Goal: Task Accomplishment & Management: Manage account settings

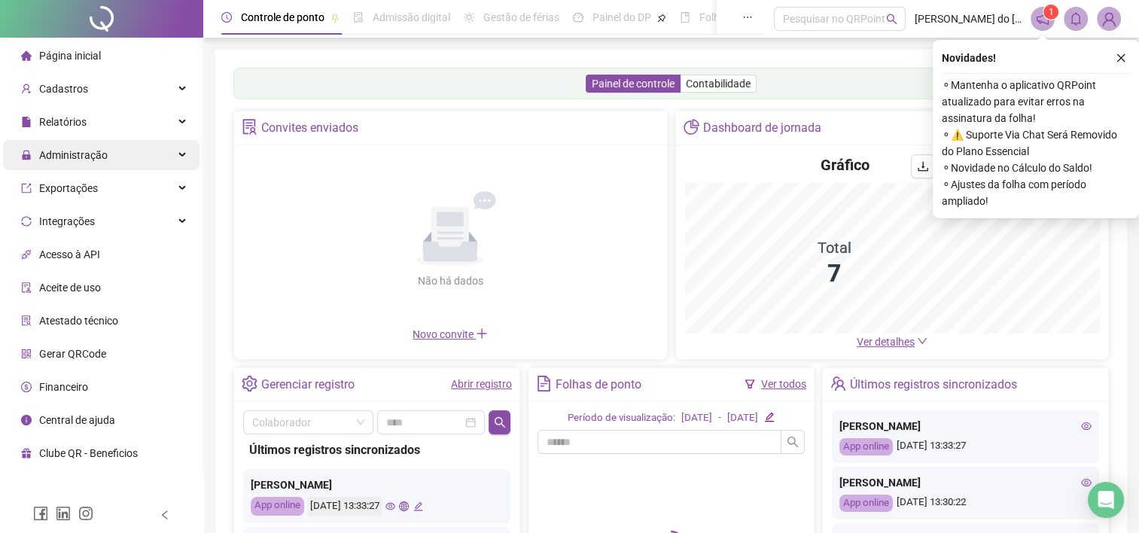
click at [90, 157] on span "Administração" at bounding box center [73, 155] width 69 height 12
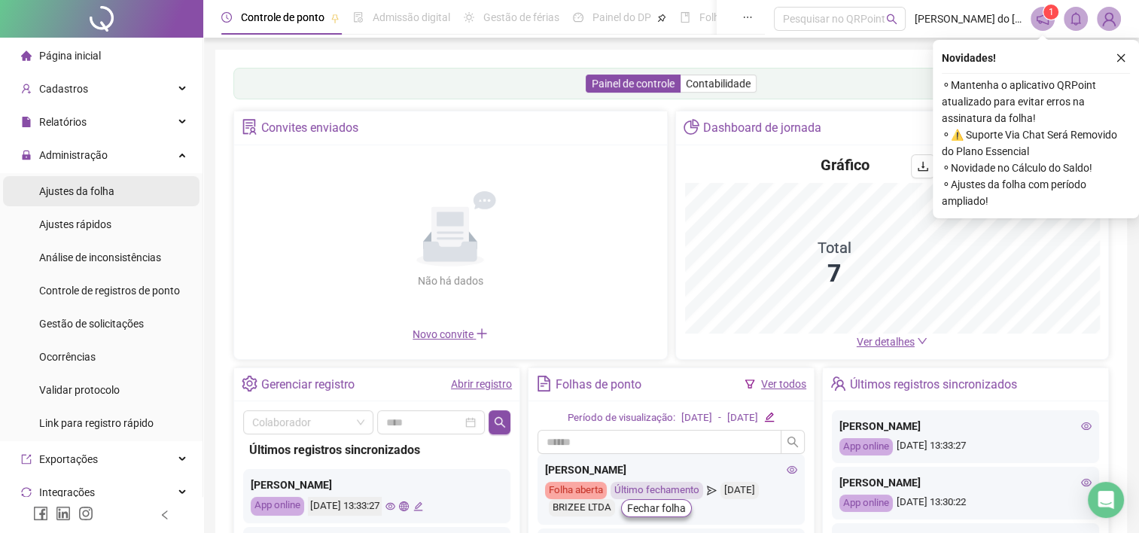
click at [89, 196] on span "Ajustes da folha" at bounding box center [76, 191] width 75 height 12
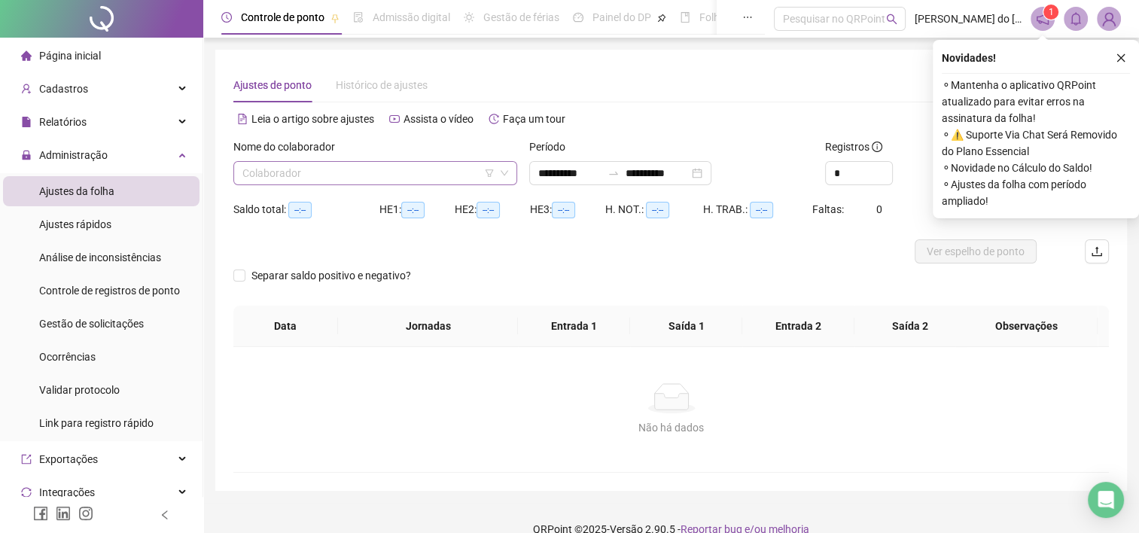
click at [474, 170] on input "search" at bounding box center [368, 173] width 252 height 23
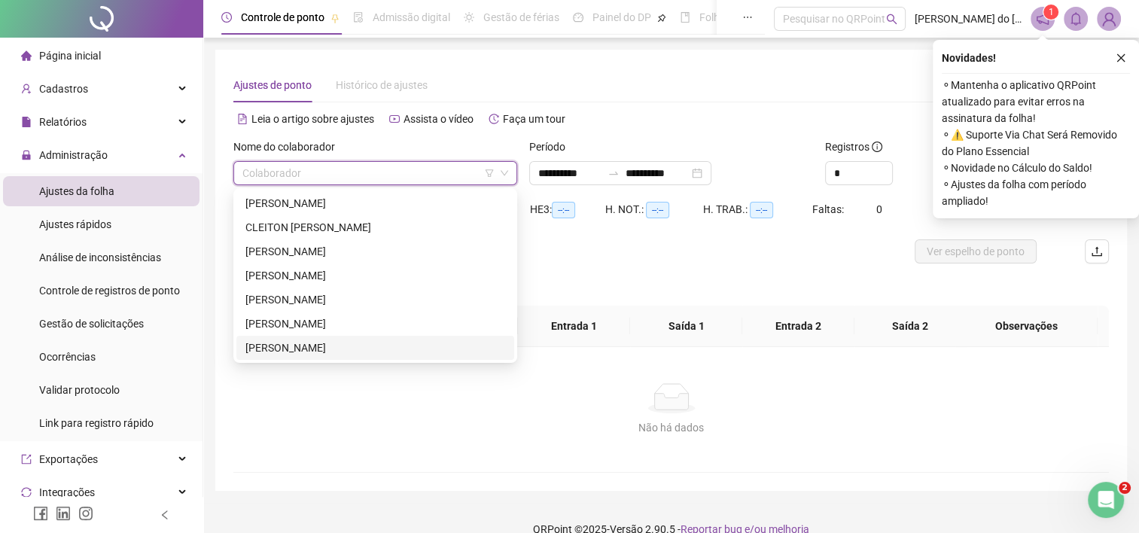
click at [303, 357] on div "[PERSON_NAME]" at bounding box center [375, 348] width 278 height 24
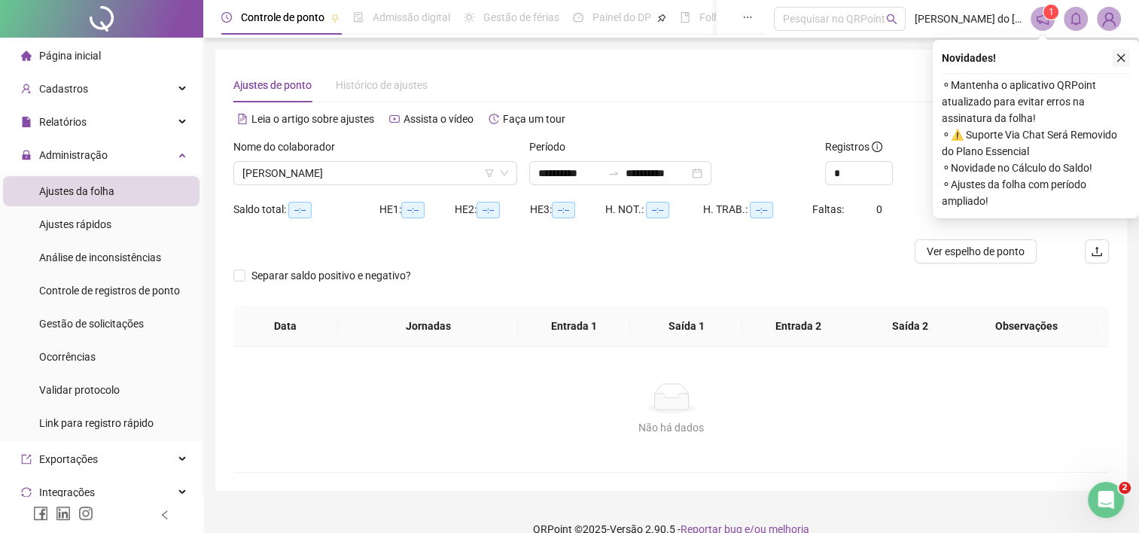
click at [1121, 57] on icon "close" at bounding box center [1122, 58] width 8 height 8
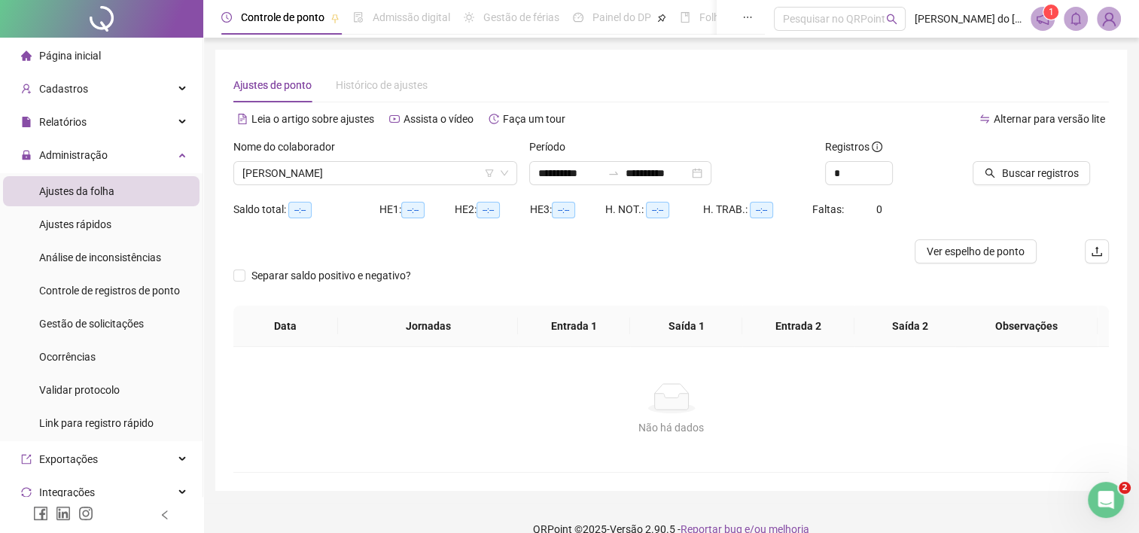
click at [1023, 187] on div "Buscar registros" at bounding box center [1041, 168] width 148 height 59
click at [578, 169] on input "**********" at bounding box center [569, 173] width 63 height 17
type input "**********"
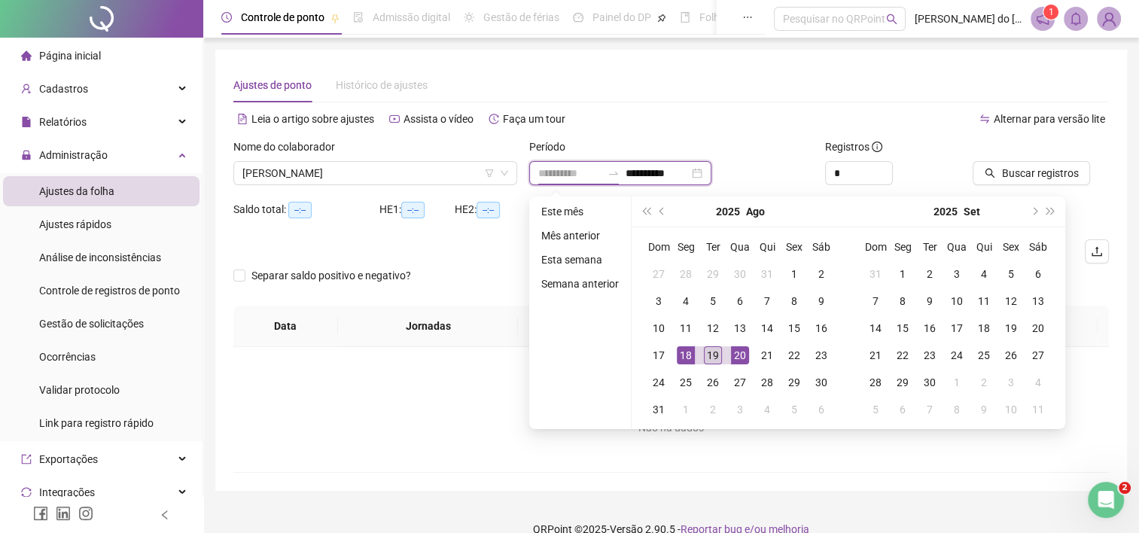
type input "**********"
click at [716, 358] on div "19" at bounding box center [713, 355] width 18 height 18
type input "**********"
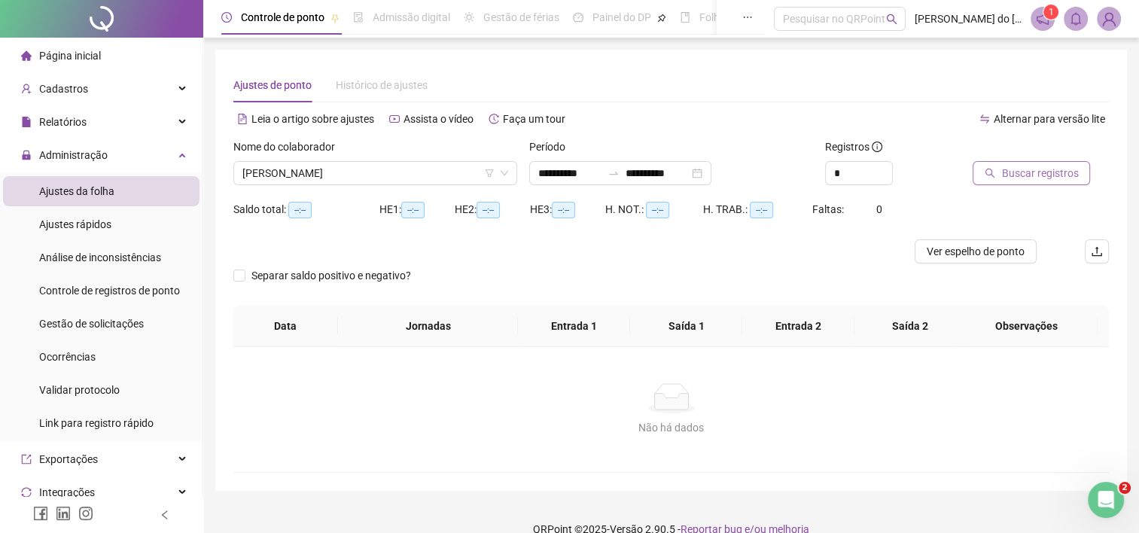
click at [982, 169] on button "Buscar registros" at bounding box center [1031, 173] width 117 height 24
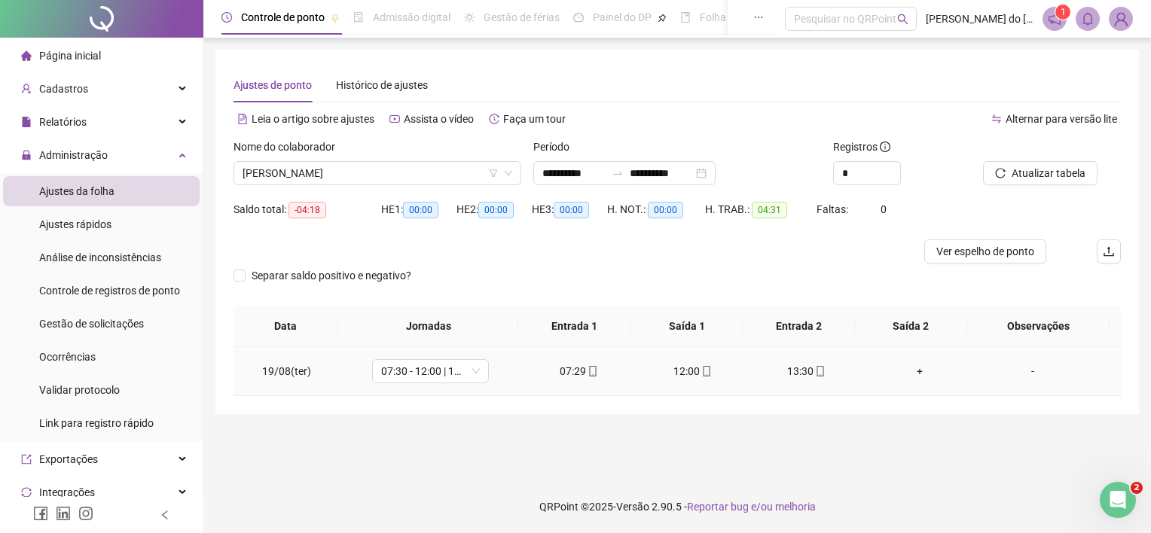
click at [1025, 366] on div "-" at bounding box center [1032, 371] width 89 height 17
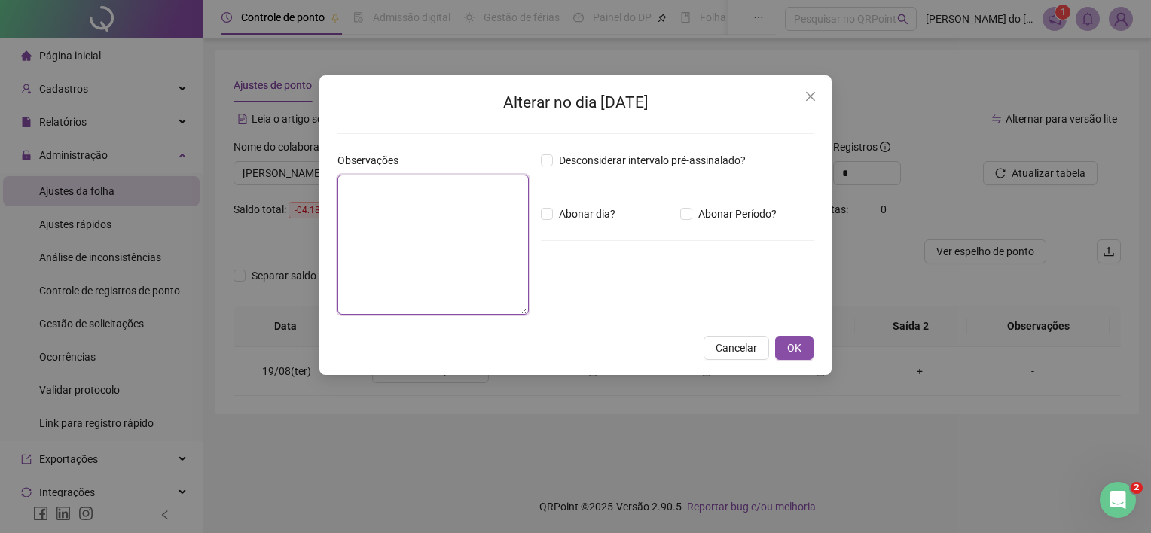
drag, startPoint x: 468, startPoint y: 226, endPoint x: 483, endPoint y: 221, distance: 15.0
click at [468, 226] on textarea at bounding box center [432, 245] width 191 height 140
type textarea "*"
type textarea "****"
click at [791, 355] on span "OK" at bounding box center [794, 348] width 14 height 17
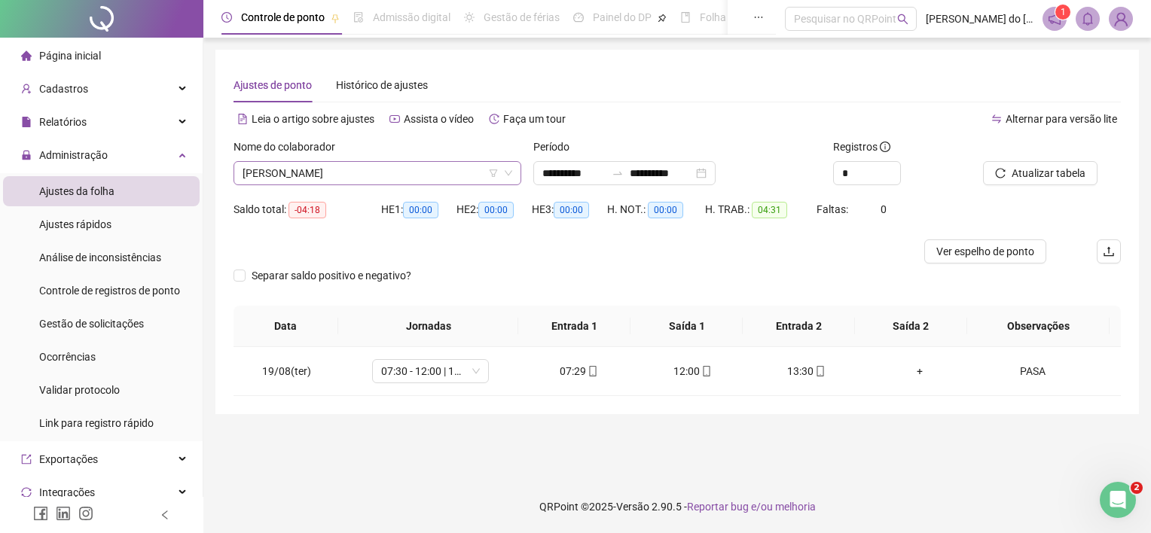
click at [302, 175] on span "[PERSON_NAME]" at bounding box center [377, 173] width 270 height 23
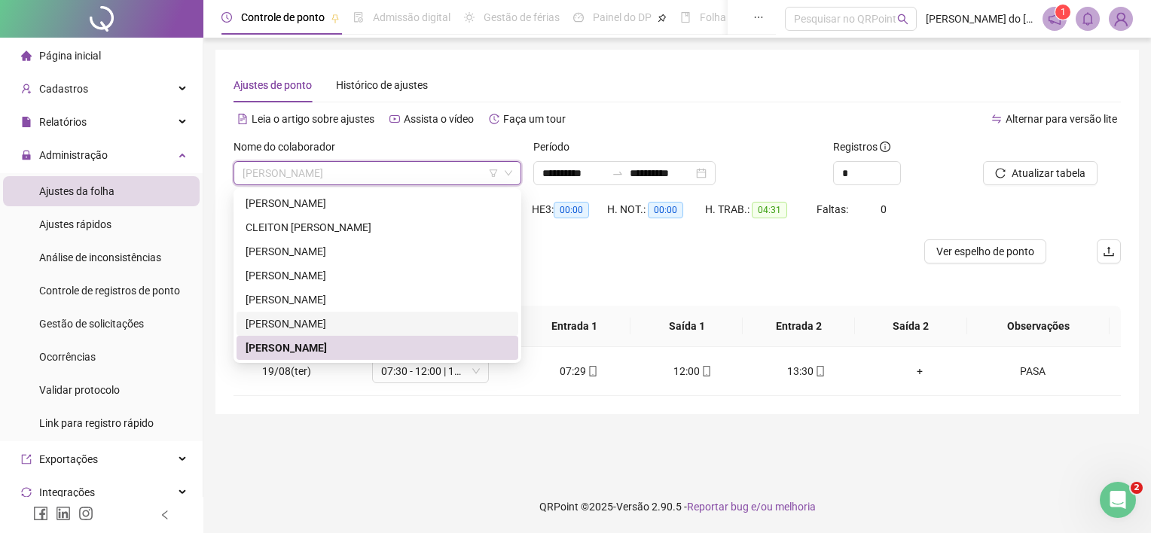
click at [294, 331] on div "[PERSON_NAME]" at bounding box center [377, 324] width 264 height 17
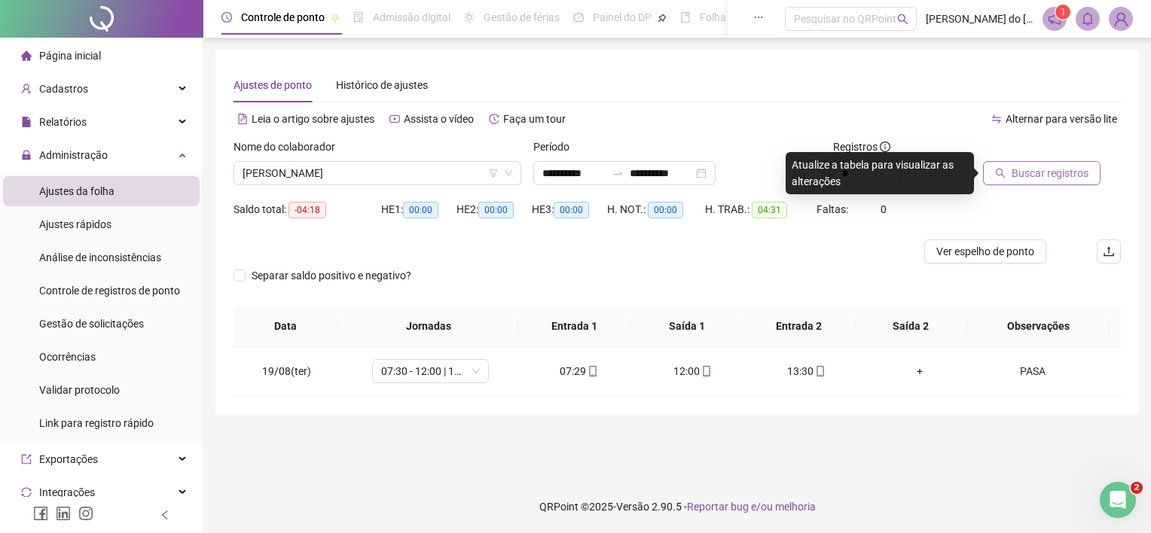
click at [1020, 175] on span "Buscar registros" at bounding box center [1049, 173] width 77 height 17
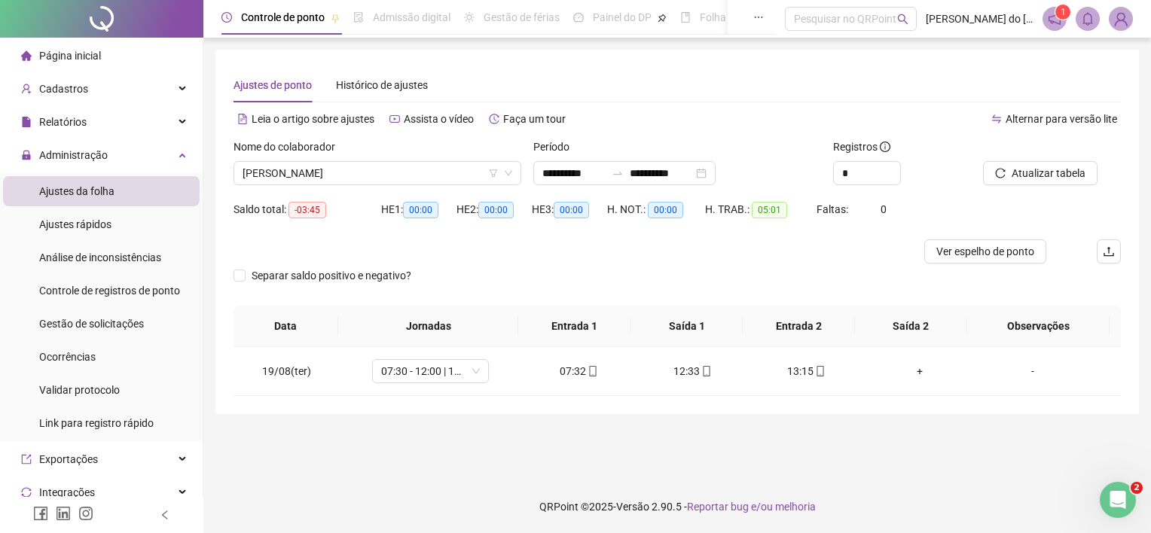
click at [383, 187] on div "Nome do colaborador [PERSON_NAME]" at bounding box center [377, 168] width 300 height 59
click at [382, 178] on span "[PERSON_NAME]" at bounding box center [377, 173] width 270 height 23
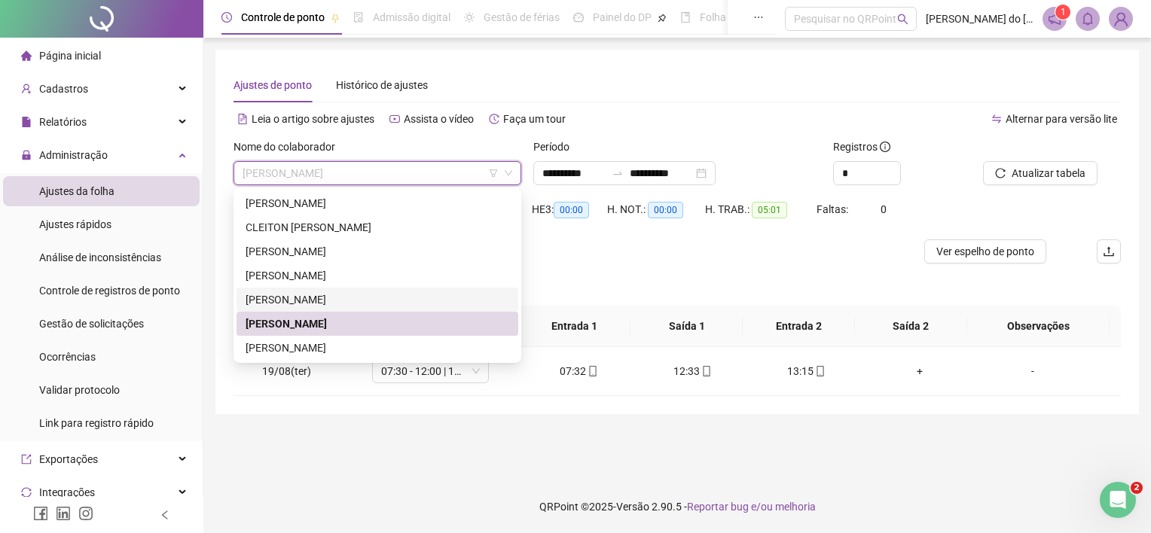
click at [334, 304] on div "[PERSON_NAME]" at bounding box center [377, 299] width 264 height 17
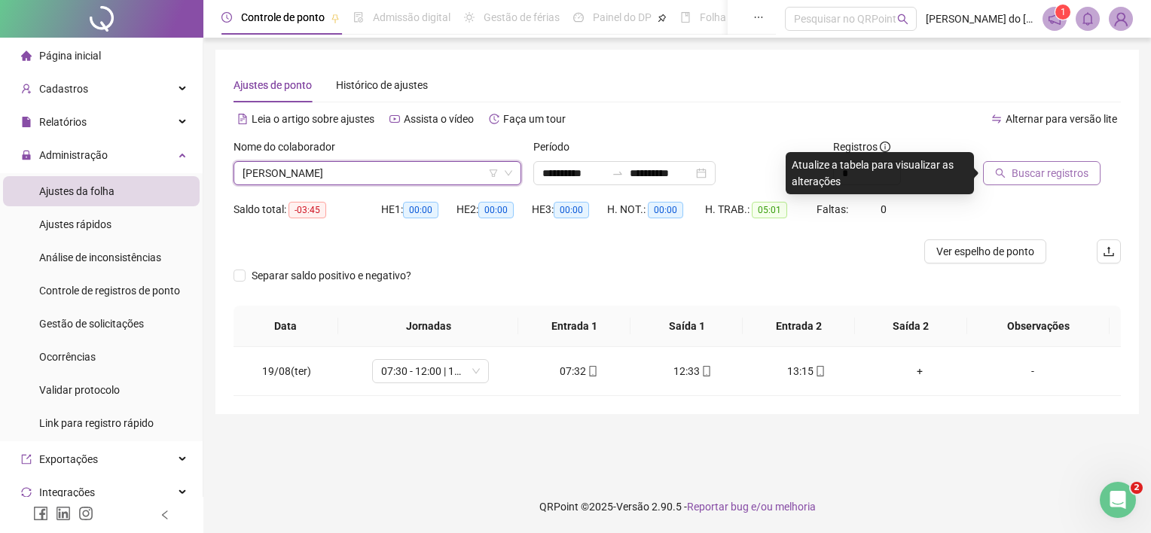
click at [1046, 169] on span "Buscar registros" at bounding box center [1049, 173] width 77 height 17
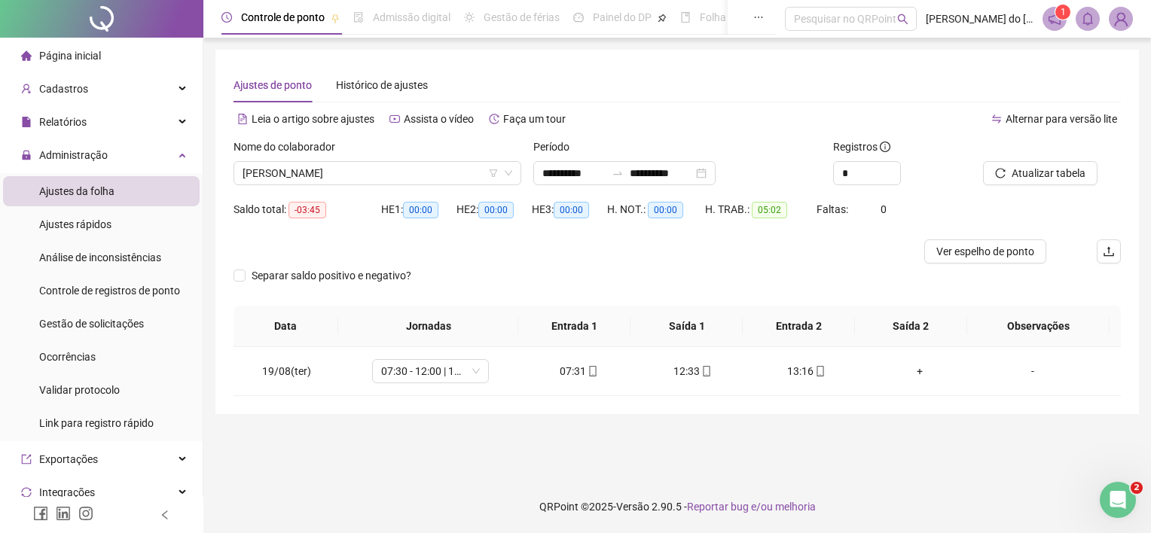
click at [1040, 169] on span "Atualizar tabela" at bounding box center [1048, 173] width 74 height 17
click at [298, 172] on span "[PERSON_NAME]" at bounding box center [377, 173] width 270 height 23
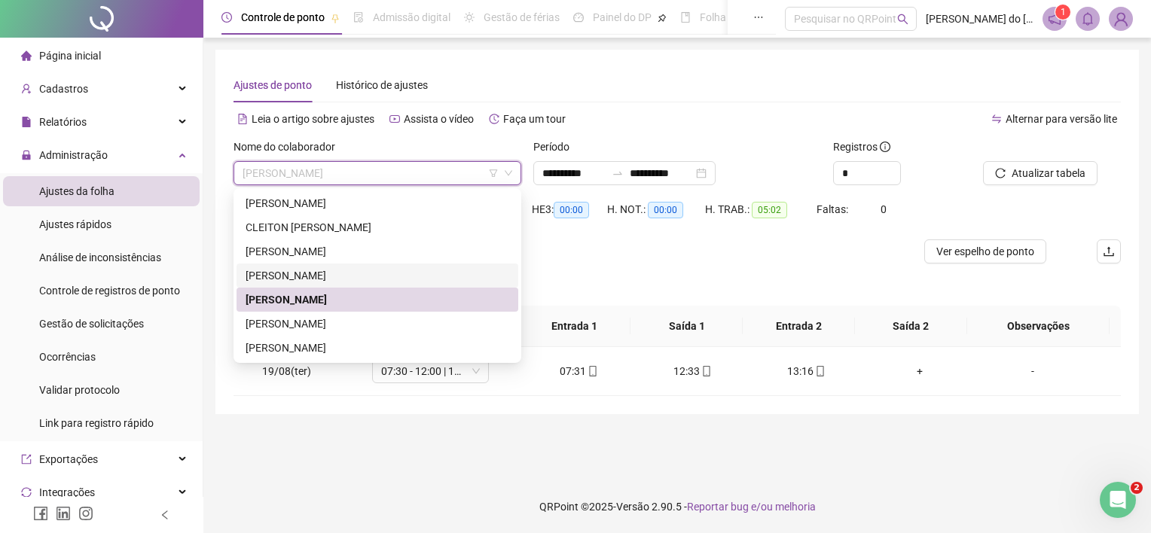
click at [285, 267] on div "[PERSON_NAME]" at bounding box center [377, 275] width 264 height 17
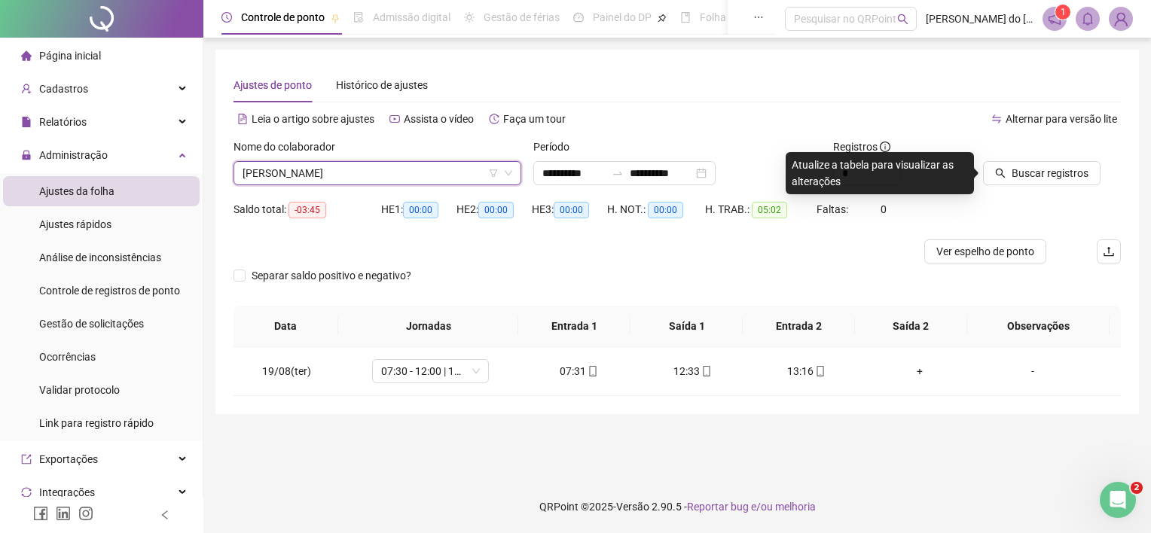
click at [983, 181] on button "Buscar registros" at bounding box center [1041, 173] width 117 height 24
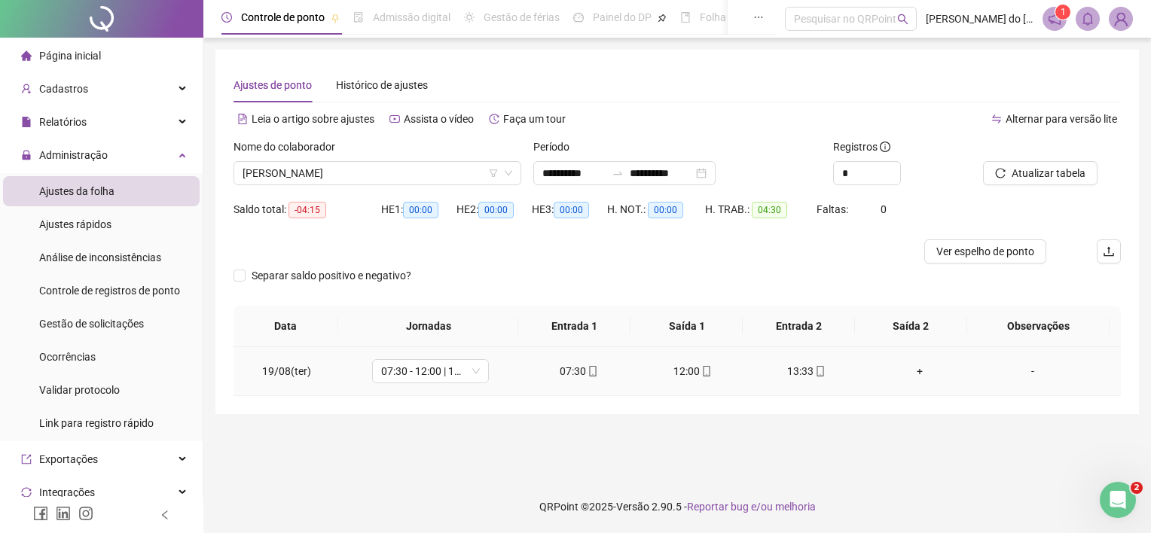
click at [1021, 370] on div "-" at bounding box center [1032, 371] width 89 height 17
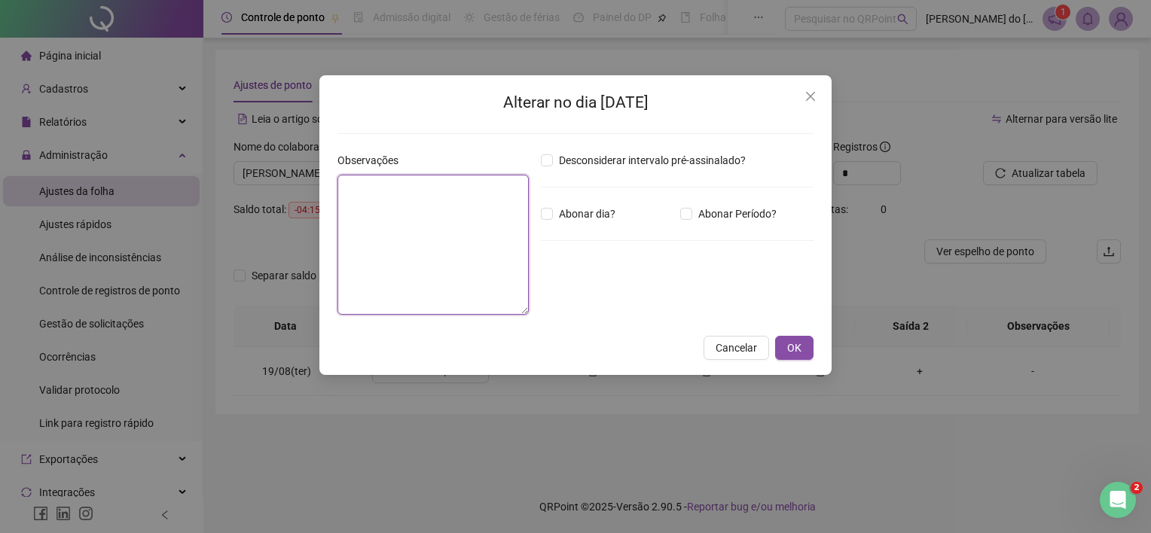
click at [447, 232] on textarea at bounding box center [432, 245] width 191 height 140
type textarea "****"
click at [789, 346] on span "OK" at bounding box center [794, 348] width 14 height 17
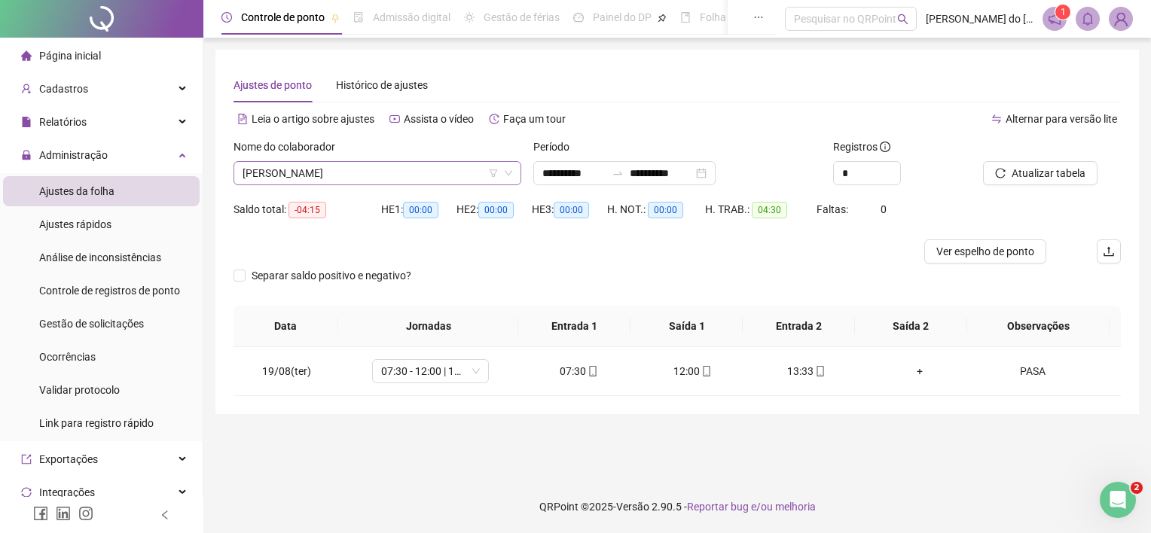
click at [421, 166] on span "[PERSON_NAME]" at bounding box center [377, 173] width 270 height 23
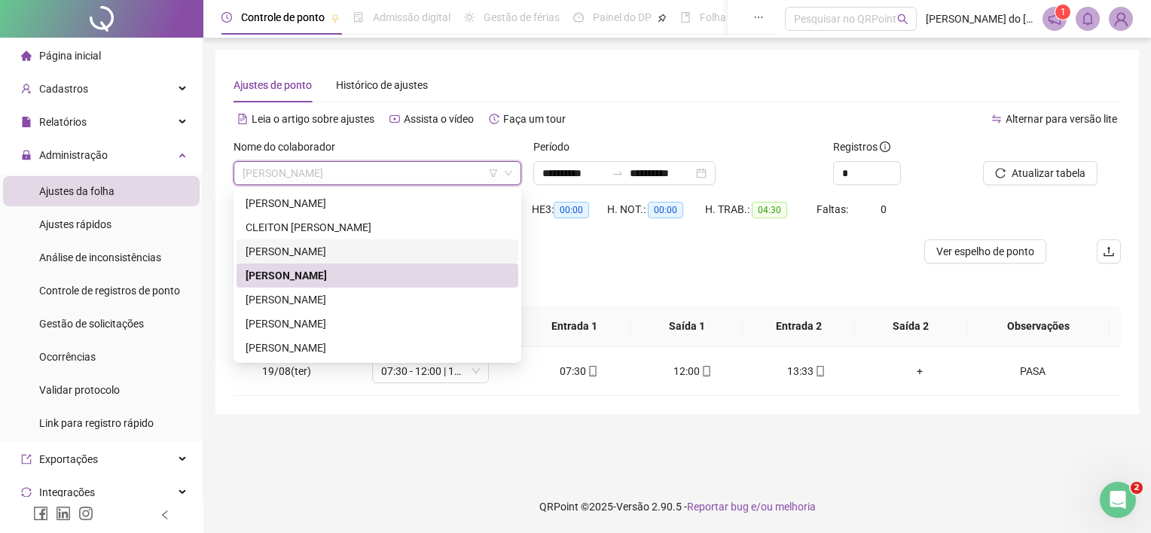
click at [391, 256] on div "[PERSON_NAME]" at bounding box center [377, 251] width 264 height 17
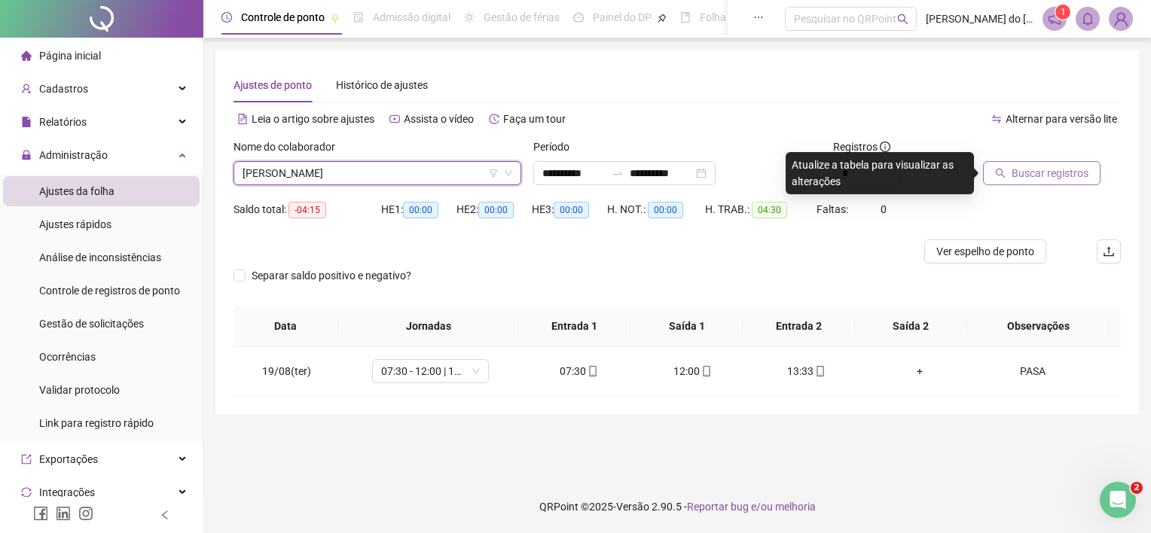
click at [1074, 165] on span "Buscar registros" at bounding box center [1049, 173] width 77 height 17
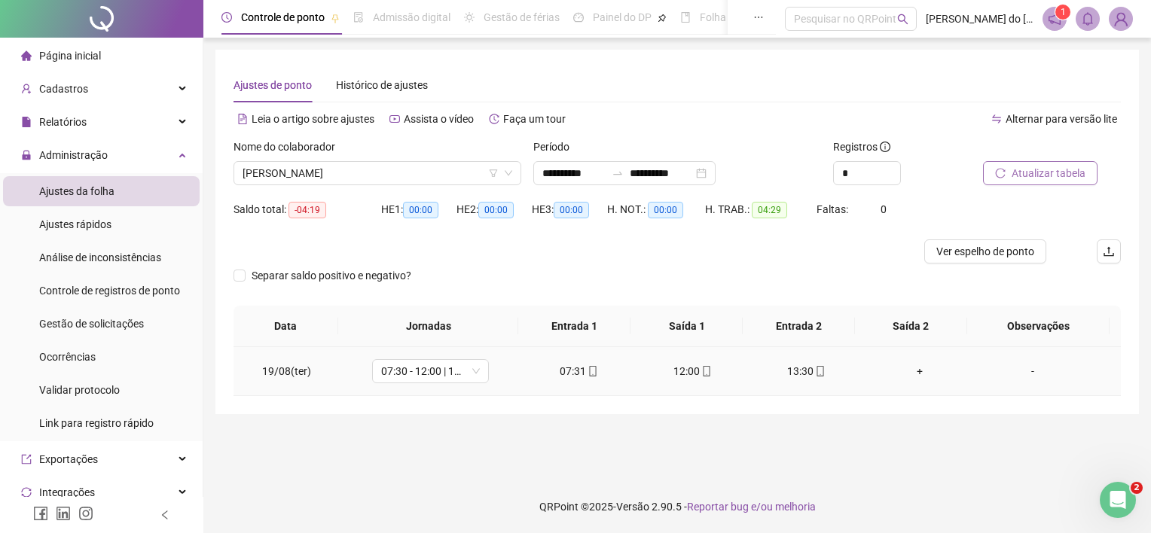
drag, startPoint x: 1032, startPoint y: 374, endPoint x: 817, endPoint y: 315, distance: 223.4
click at [1030, 374] on div "-" at bounding box center [1032, 371] width 89 height 17
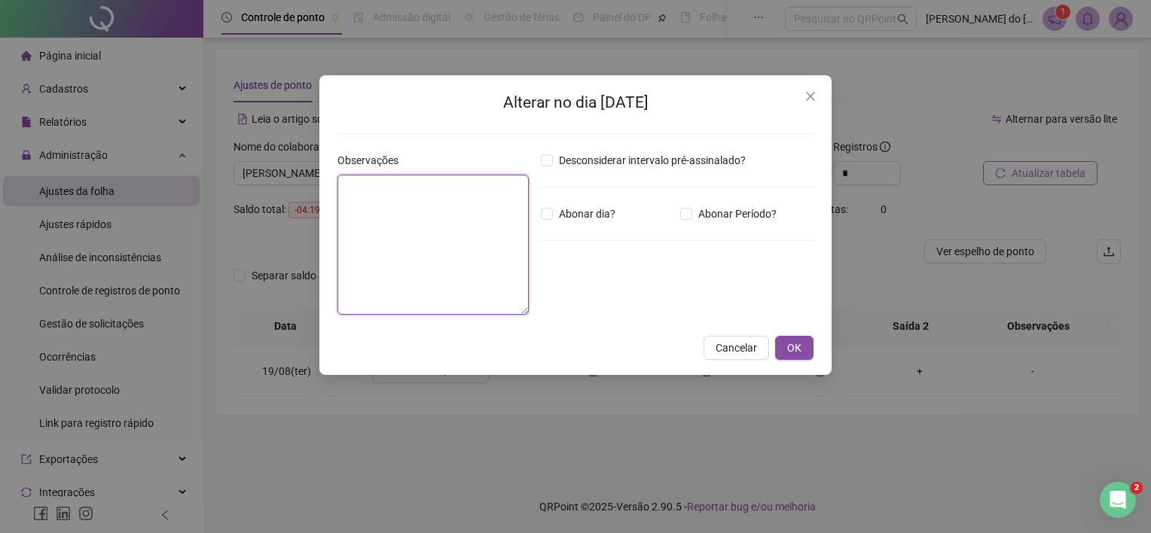
drag, startPoint x: 510, startPoint y: 252, endPoint x: 520, endPoint y: 252, distance: 9.8
click at [509, 252] on textarea at bounding box center [432, 245] width 191 height 140
type textarea "****"
drag, startPoint x: 811, startPoint y: 358, endPoint x: 796, endPoint y: 353, distance: 16.0
click at [810, 358] on button "OK" at bounding box center [794, 348] width 38 height 24
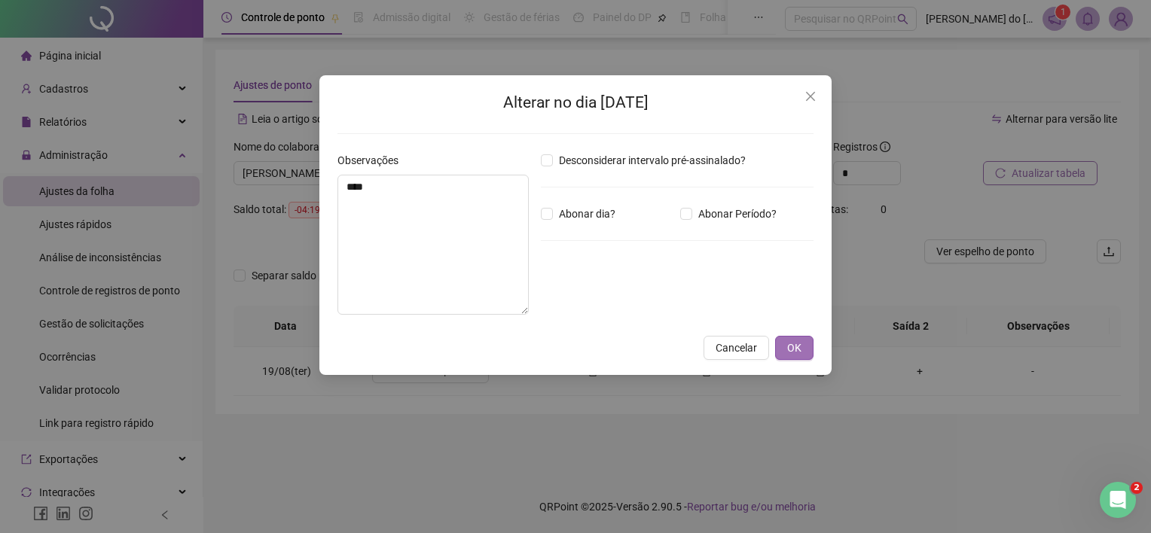
click at [789, 349] on div "Alterar no dia [DATE] Observações **** Desconsiderar intervalo pré-assinalado? …" at bounding box center [575, 266] width 1151 height 533
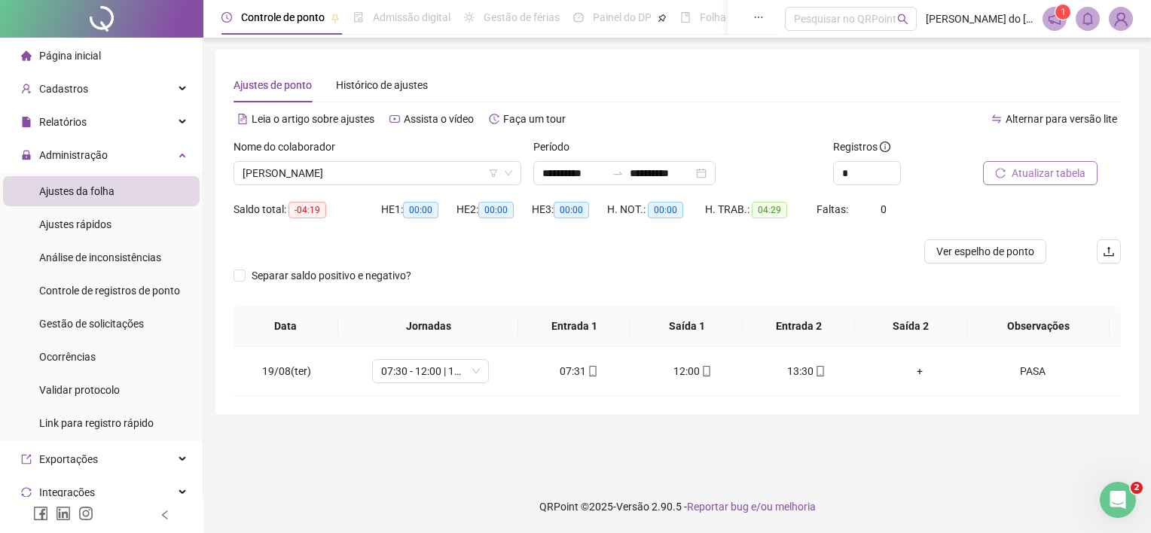
click at [1048, 180] on span "Atualizar tabela" at bounding box center [1048, 173] width 74 height 17
click at [361, 179] on span "[PERSON_NAME]" at bounding box center [377, 173] width 270 height 23
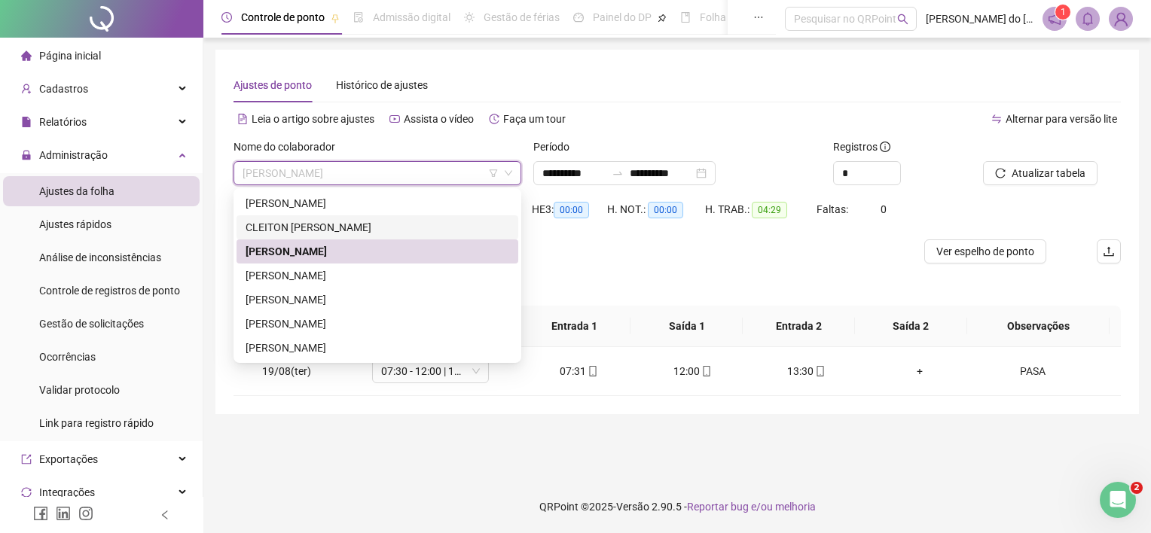
click at [348, 230] on div "CLEITON [PERSON_NAME]" at bounding box center [377, 227] width 264 height 17
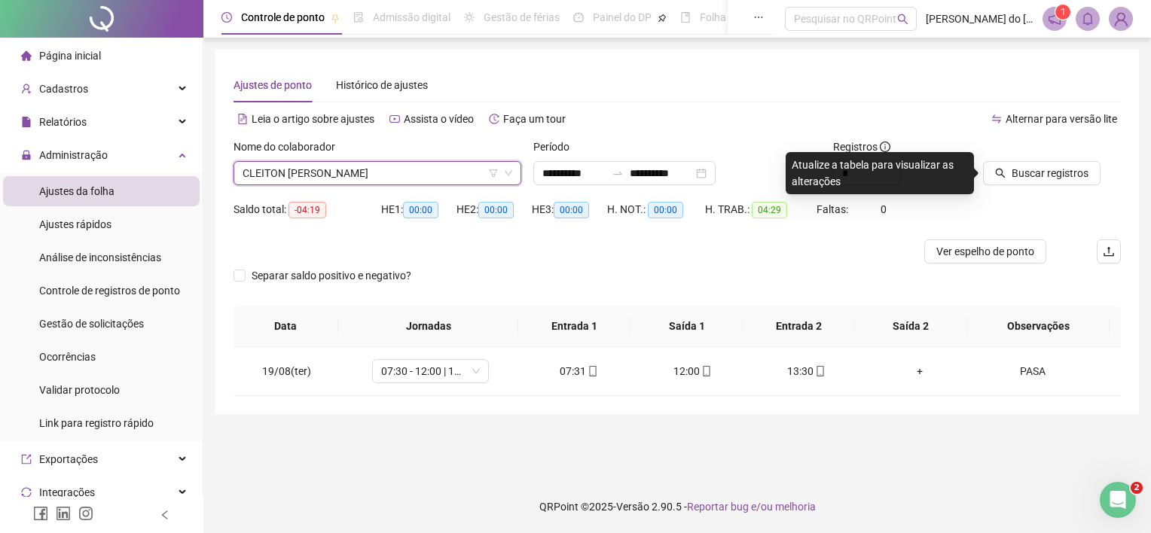
click at [450, 173] on span "CLEITON [PERSON_NAME]" at bounding box center [377, 173] width 270 height 23
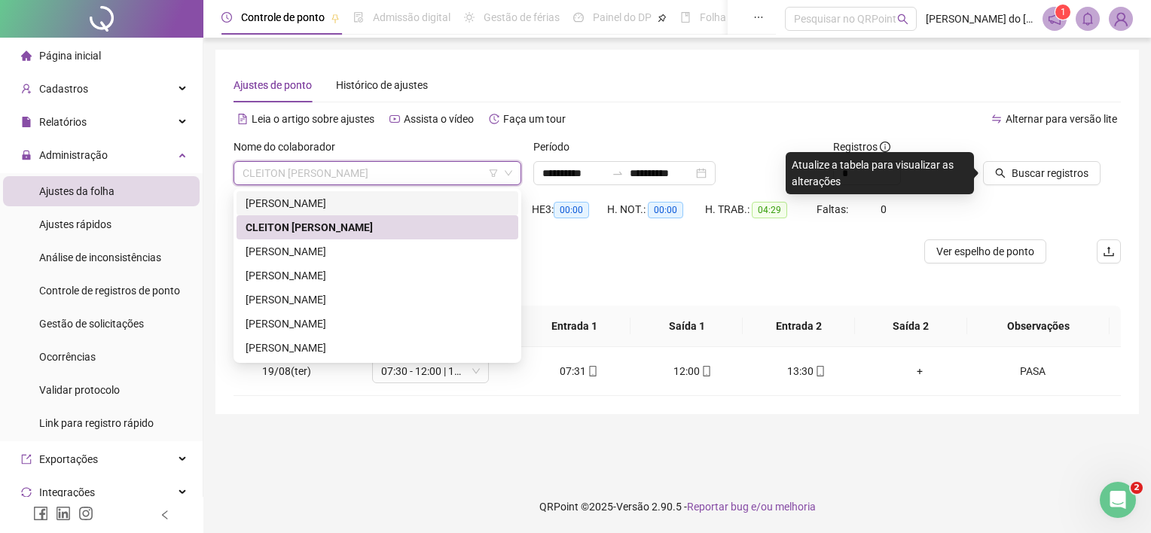
click at [403, 205] on div "[PERSON_NAME]" at bounding box center [377, 203] width 264 height 17
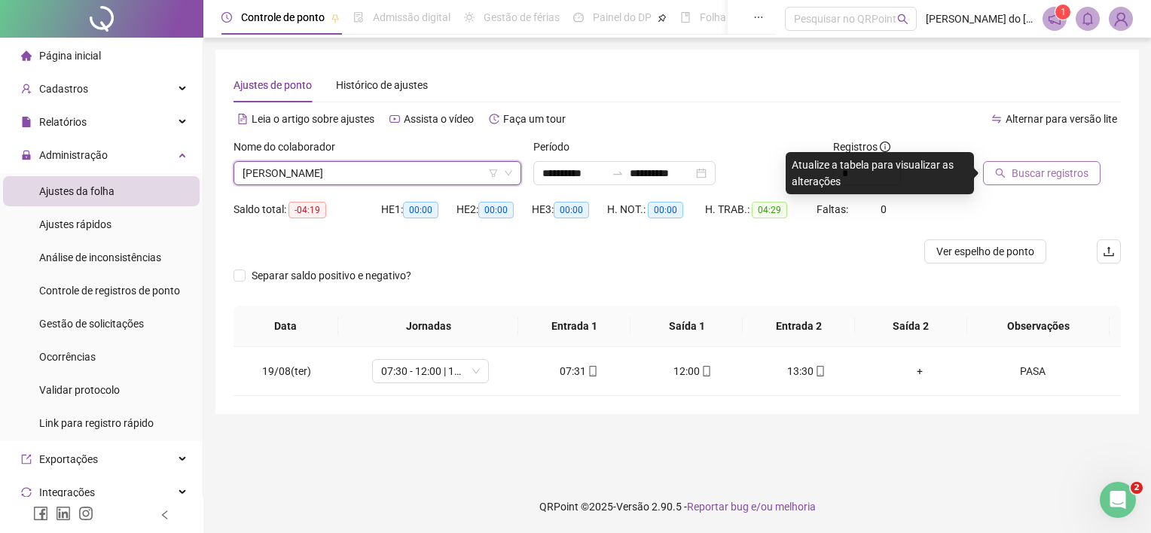
click at [1038, 173] on span "Buscar registros" at bounding box center [1049, 173] width 77 height 17
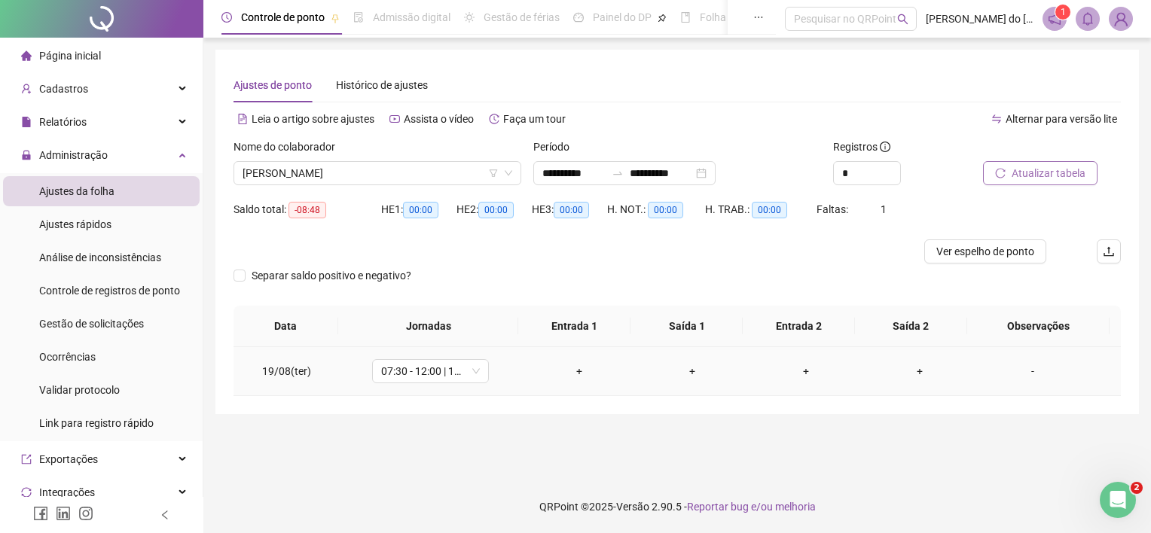
click at [577, 364] on div "+" at bounding box center [579, 371] width 90 height 17
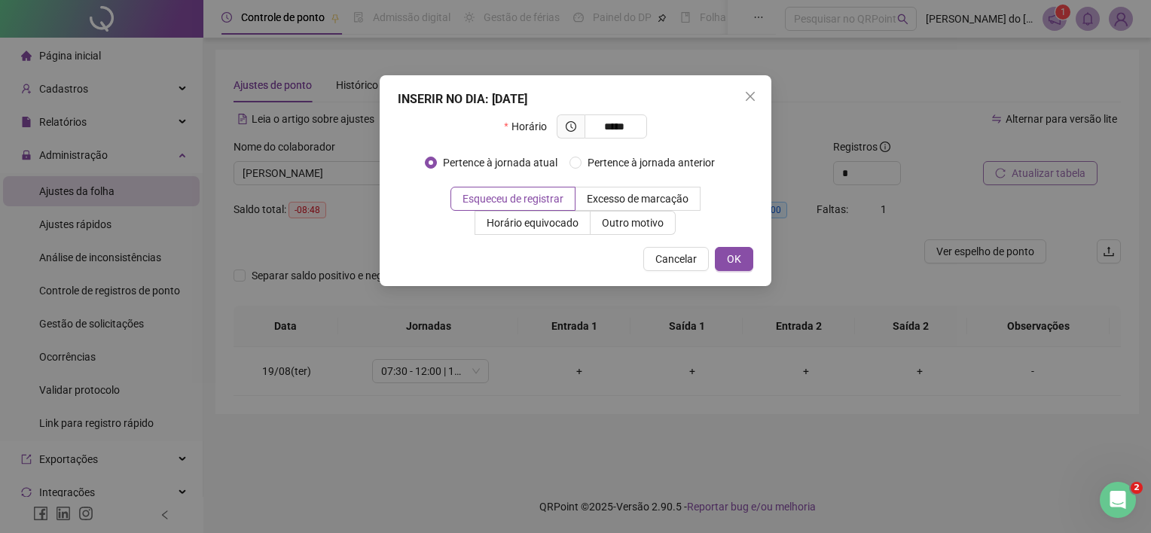
type input "*****"
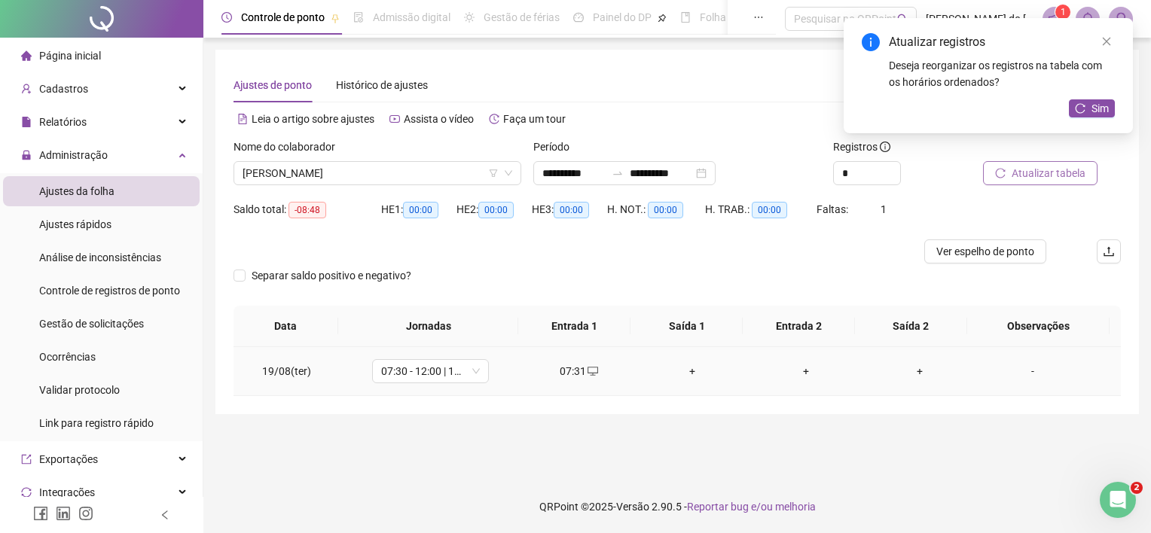
click at [682, 367] on div "+" at bounding box center [693, 371] width 90 height 17
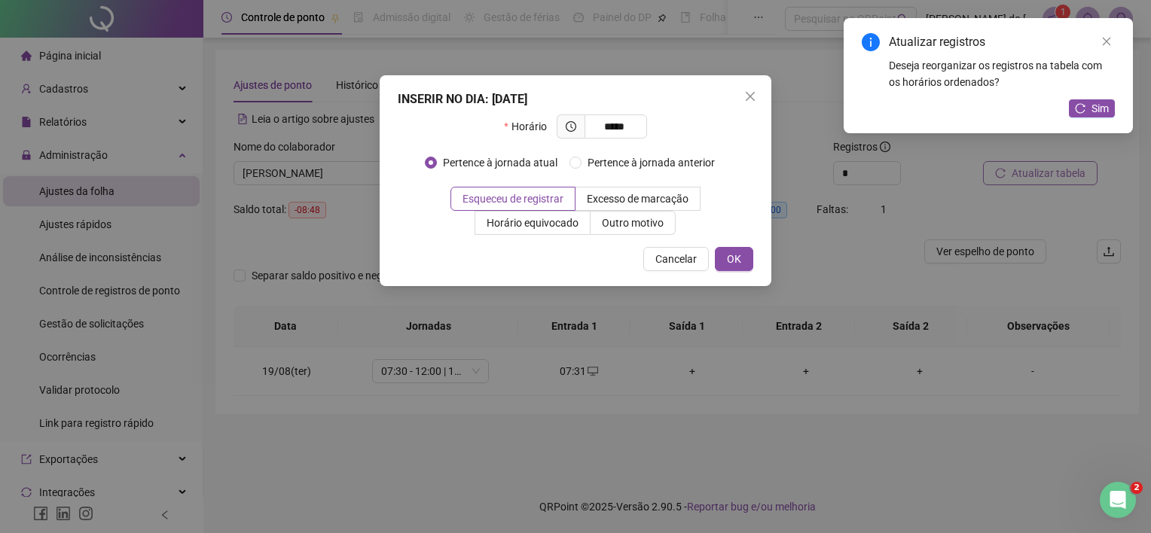
type input "*****"
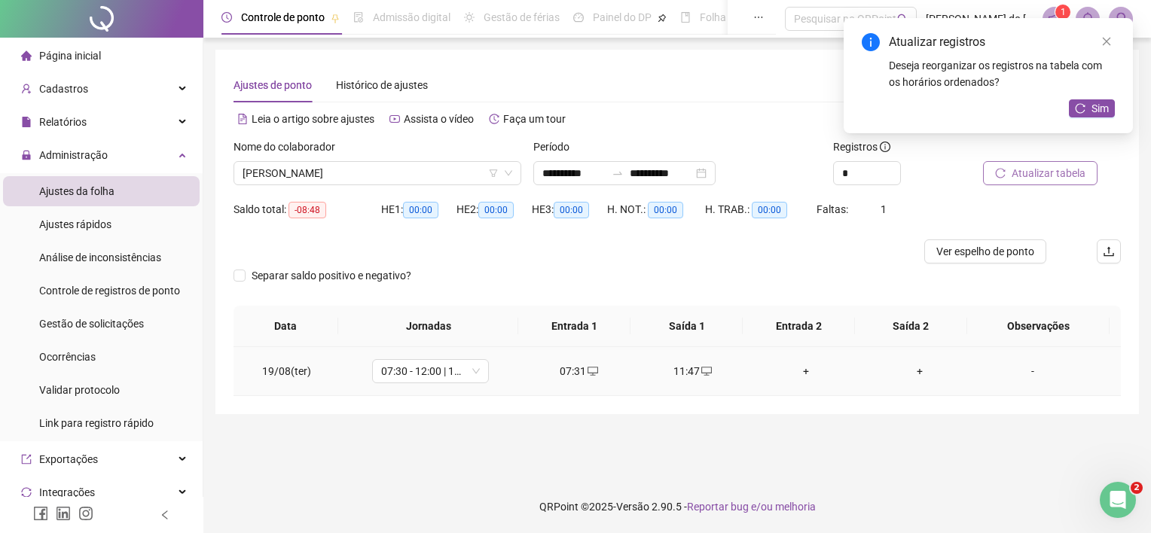
click at [803, 373] on div "+" at bounding box center [806, 371] width 90 height 17
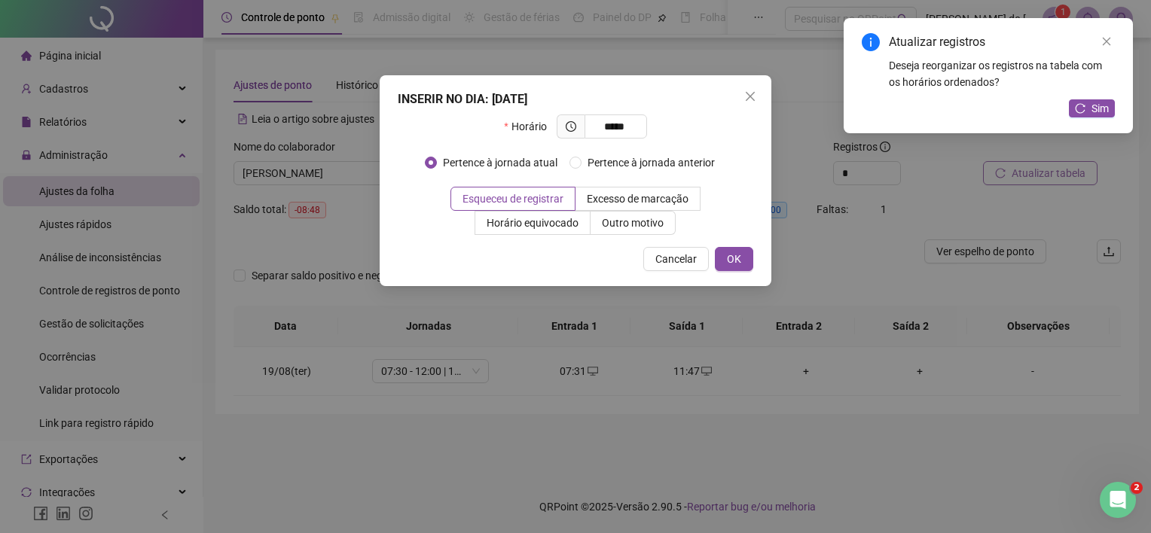
type input "*****"
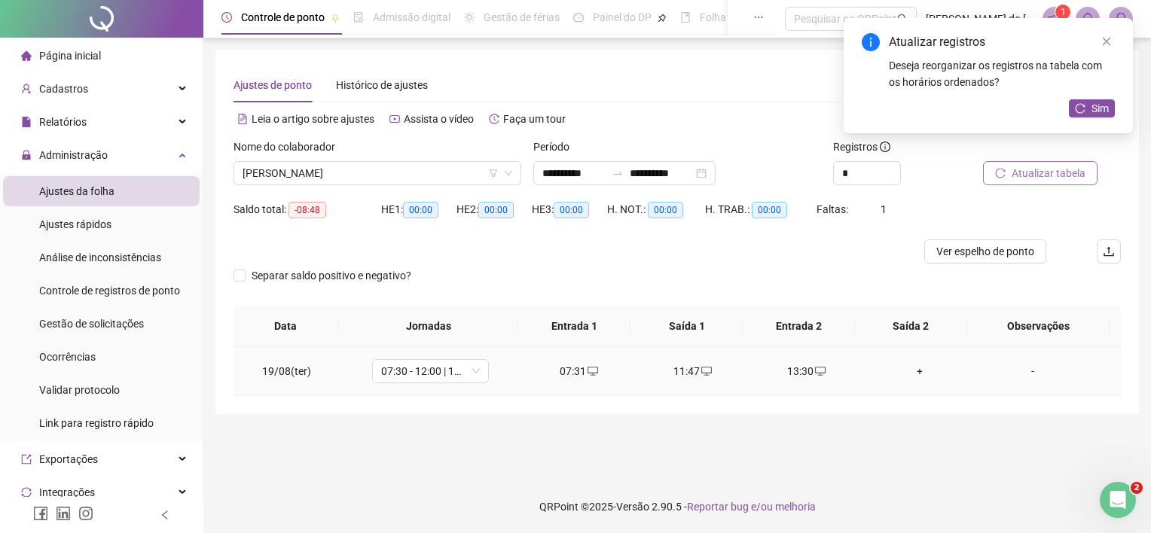
click at [1022, 372] on div "-" at bounding box center [1032, 371] width 89 height 17
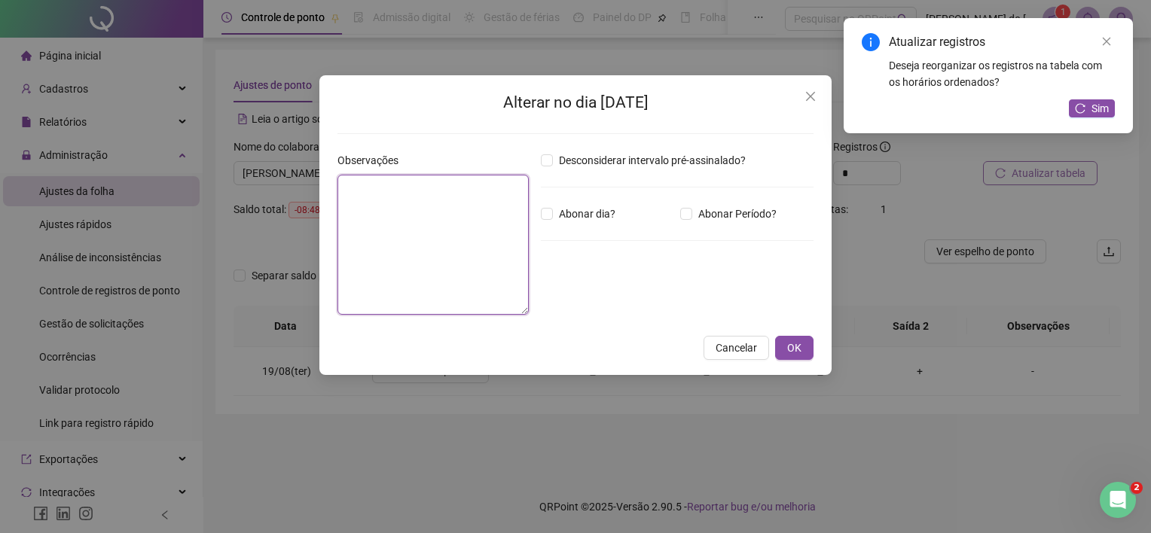
drag, startPoint x: 415, startPoint y: 253, endPoint x: 404, endPoint y: 269, distance: 19.4
click at [422, 258] on textarea at bounding box center [432, 245] width 191 height 140
type textarea "****"
click at [785, 351] on button "OK" at bounding box center [794, 348] width 38 height 24
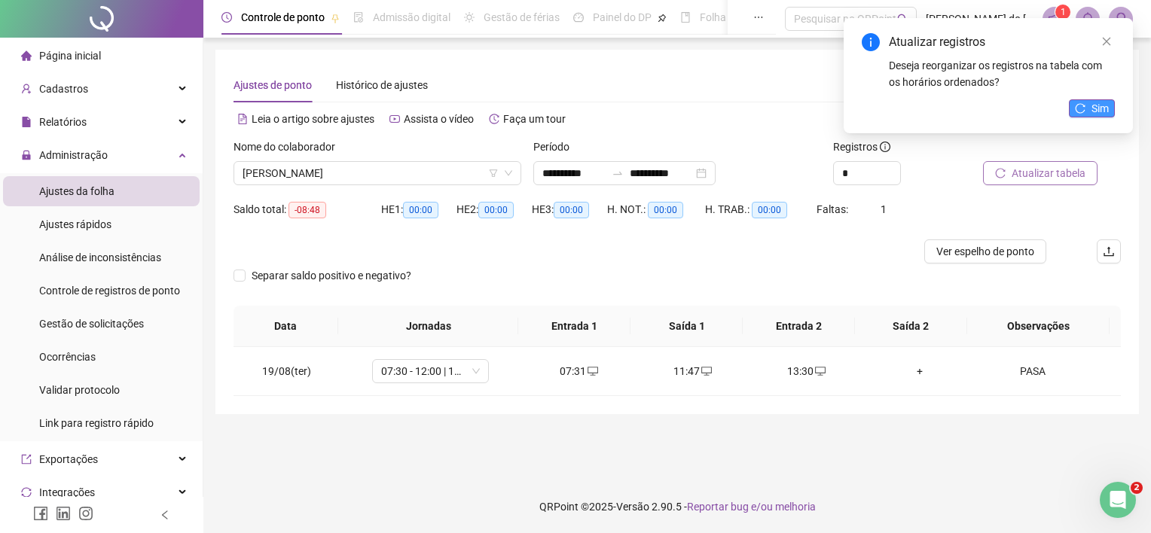
click at [1102, 114] on span "Sim" at bounding box center [1099, 108] width 17 height 17
